Goal: Find specific page/section: Find specific page/section

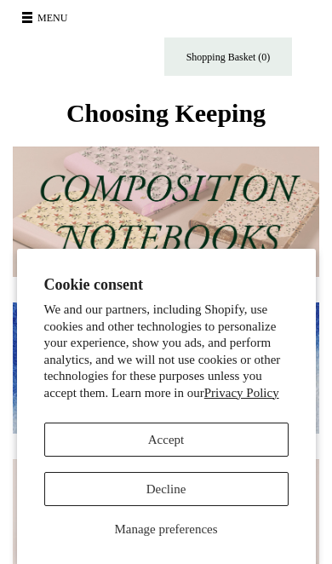
click at [190, 489] on button "Decline" at bounding box center [166, 489] width 244 height 34
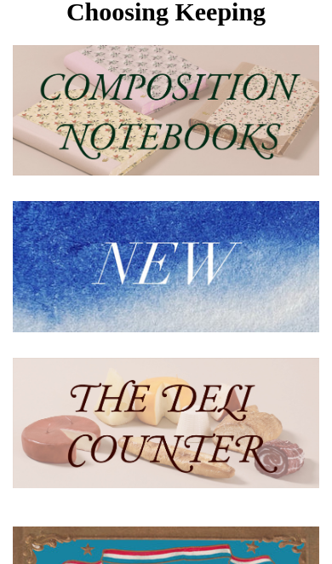
scroll to position [91, 0]
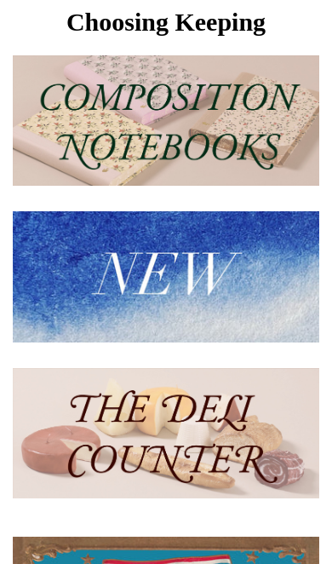
click at [224, 281] on img at bounding box center [166, 276] width 307 height 131
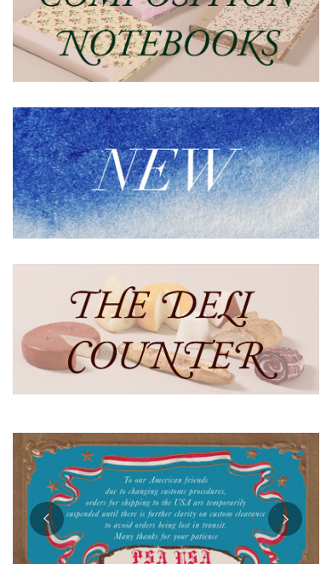
scroll to position [0, 0]
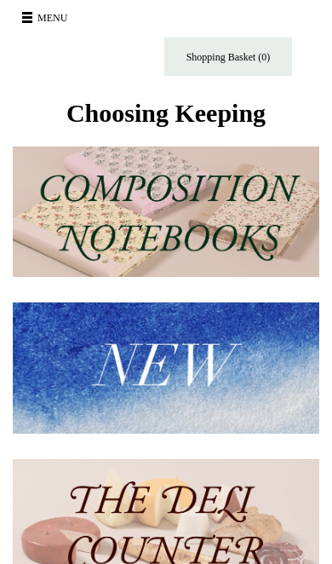
click at [36, 15] on button "Menu" at bounding box center [47, 17] width 60 height 27
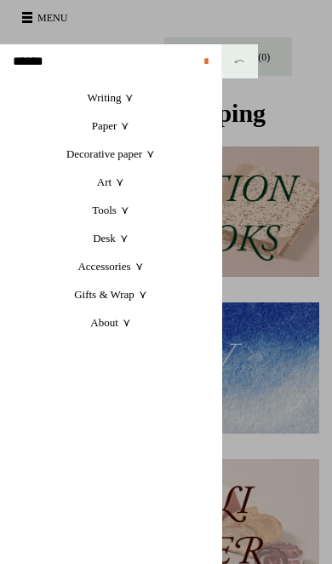
click at [117, 184] on link "Art +" at bounding box center [110, 182] width 221 height 28
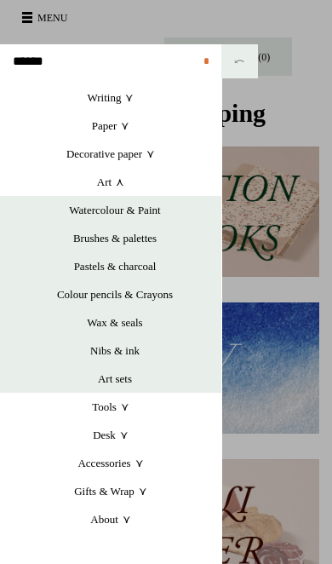
click at [149, 158] on link "Decorative paper +" at bounding box center [110, 154] width 221 height 28
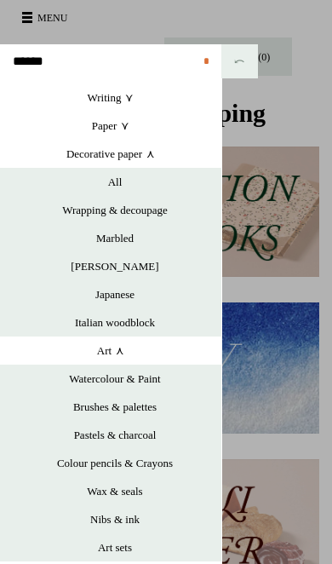
click at [120, 292] on link "Japanese" at bounding box center [115, 294] width 213 height 28
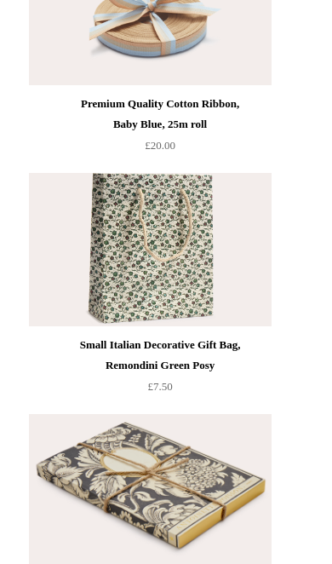
scroll to position [8498, 0]
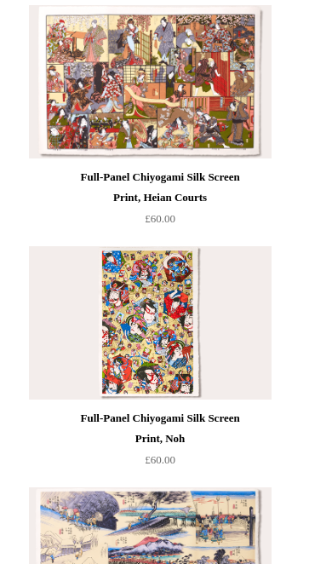
scroll to position [2044, 0]
